Goal: Transaction & Acquisition: Purchase product/service

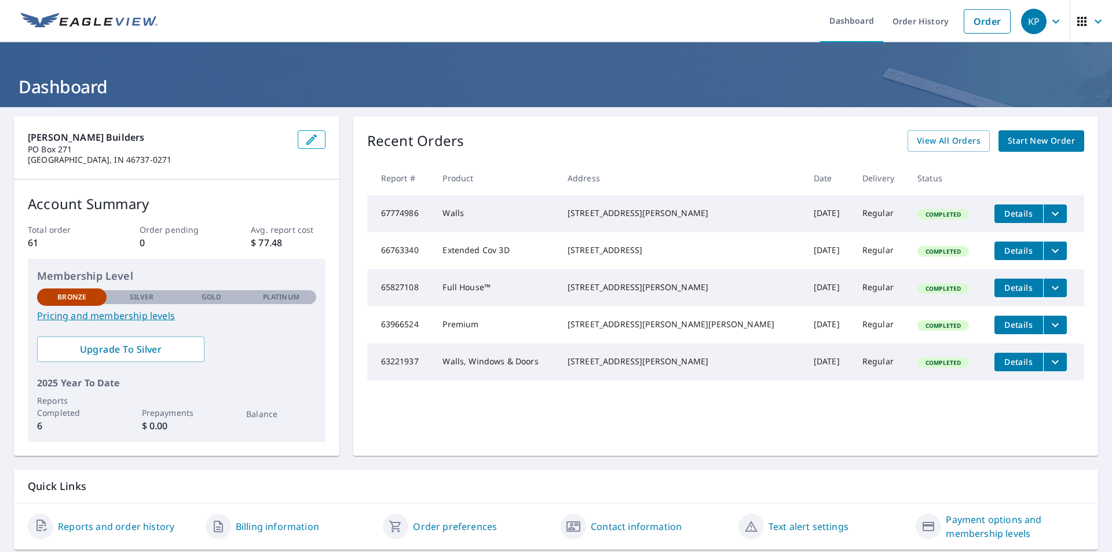
click at [1036, 140] on span "Start New Order" at bounding box center [1041, 141] width 67 height 14
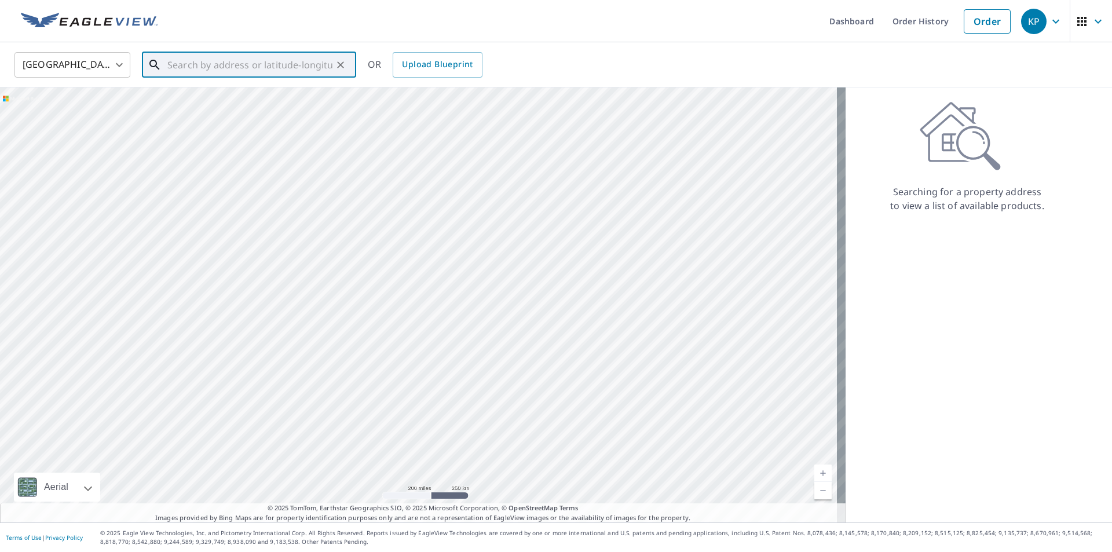
click at [170, 61] on input "text" at bounding box center [249, 65] width 165 height 32
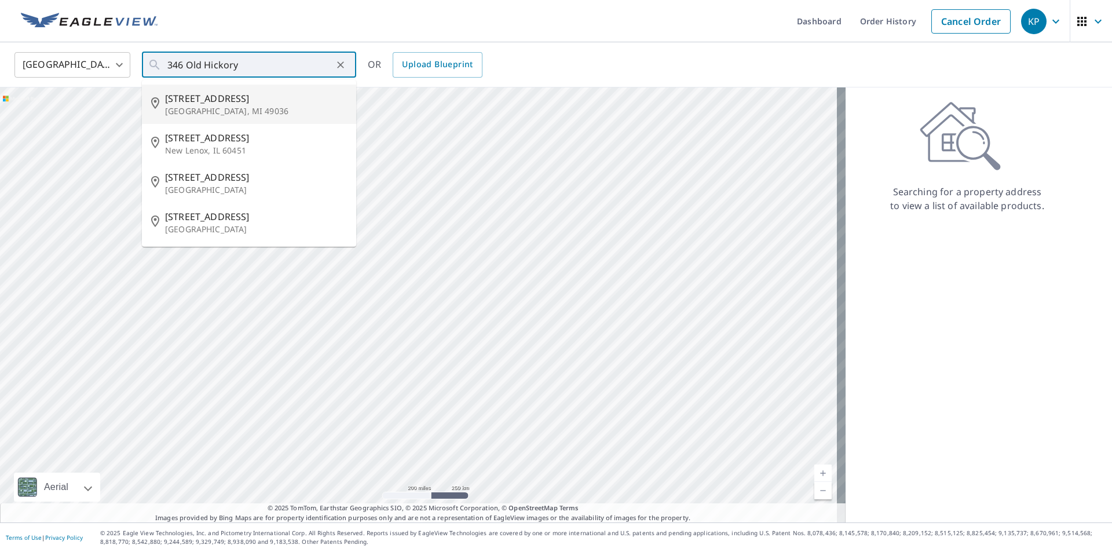
type input "[STREET_ADDRESS][PERSON_NAME]"
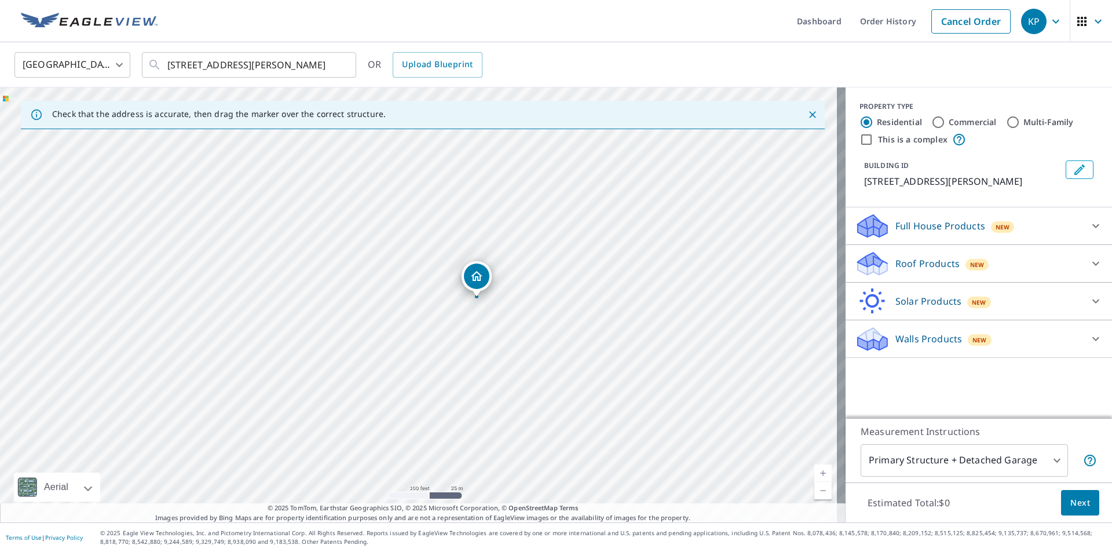
drag, startPoint x: 385, startPoint y: 306, endPoint x: 535, endPoint y: 313, distance: 150.8
click at [535, 313] on div "[STREET_ADDRESS][PERSON_NAME]" at bounding box center [423, 304] width 846 height 435
drag, startPoint x: 419, startPoint y: 224, endPoint x: 465, endPoint y: 291, distance: 80.8
click at [465, 291] on div "[STREET_ADDRESS][PERSON_NAME]" at bounding box center [423, 304] width 846 height 435
click at [1093, 225] on icon at bounding box center [1096, 226] width 7 height 4
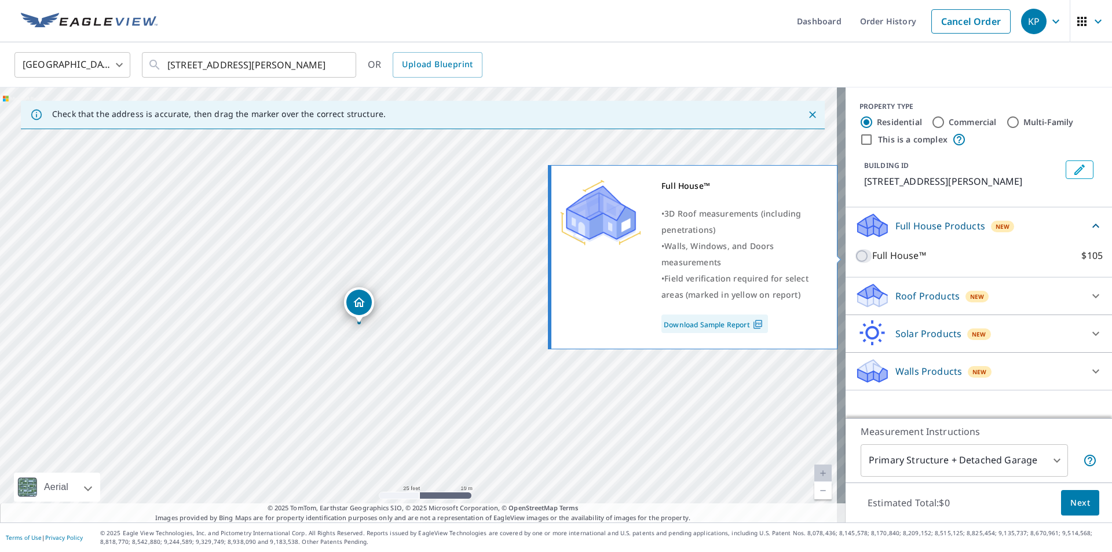
click at [855, 258] on input "Full House™ $105" at bounding box center [863, 256] width 17 height 14
checkbox input "true"
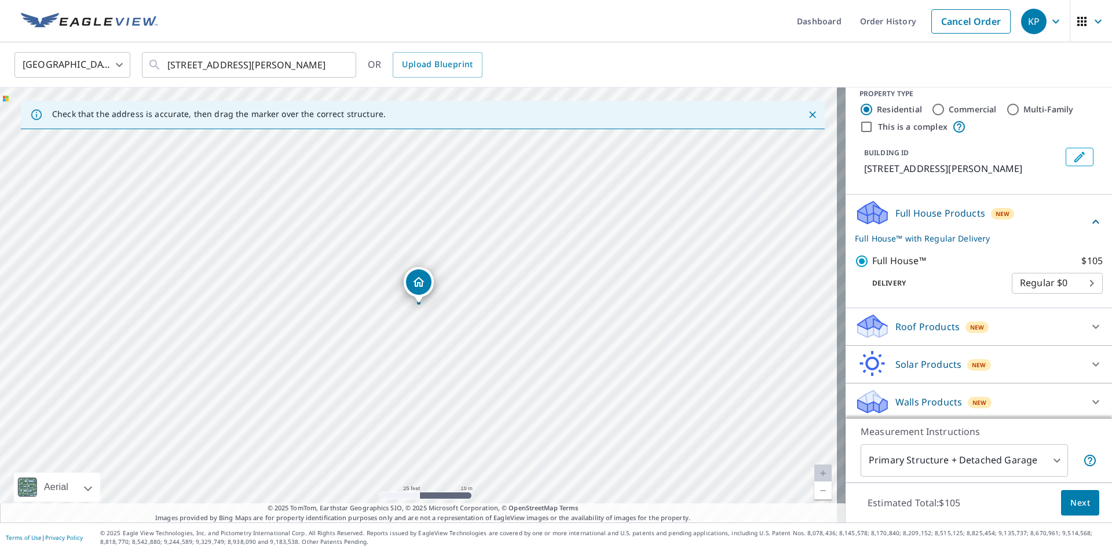
scroll to position [16, 0]
click at [1049, 458] on body "KP KP Dashboard Order History Cancel Order KP [GEOGRAPHIC_DATA] [GEOGRAPHIC_DAT…" at bounding box center [556, 276] width 1112 height 552
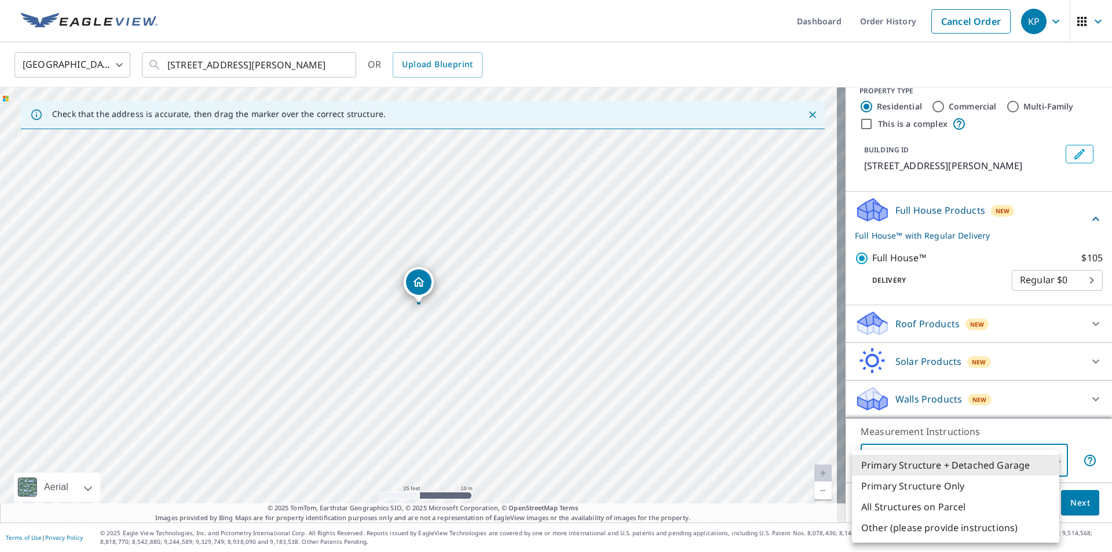
click at [937, 508] on li "All Structures on Parcel" at bounding box center [955, 506] width 207 height 21
type input "3"
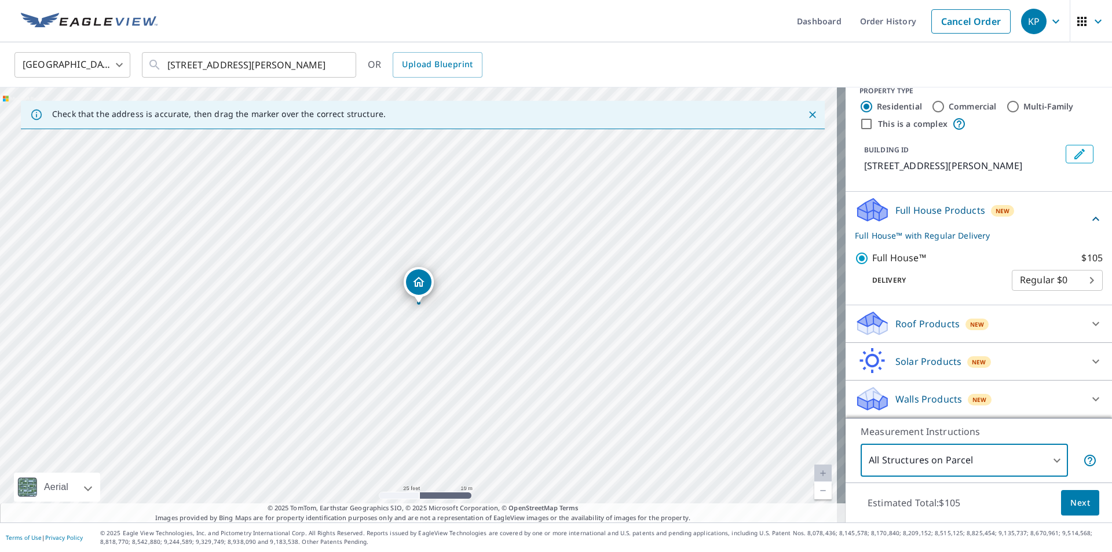
click at [1071, 503] on span "Next" at bounding box center [1081, 503] width 20 height 14
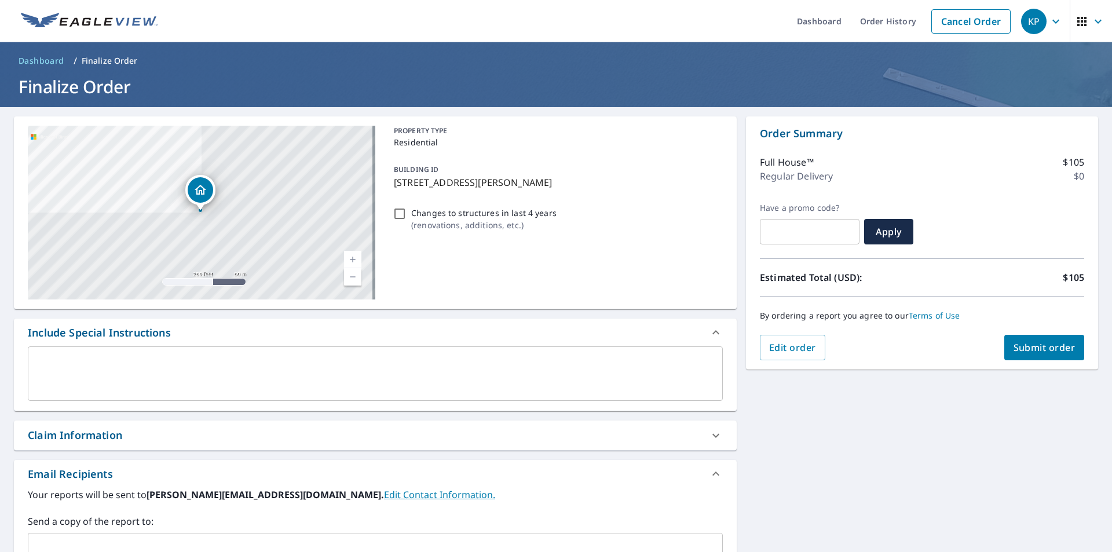
click at [1033, 344] on span "Submit order" at bounding box center [1045, 347] width 62 height 13
